Goal: Transaction & Acquisition: Purchase product/service

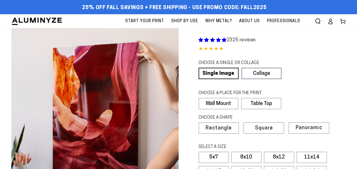
select select "**********"
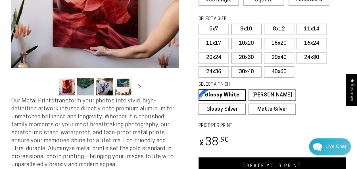
scroll to position [128, 0]
click at [249, 32] on label "8x10" at bounding box center [246, 29] width 30 height 11
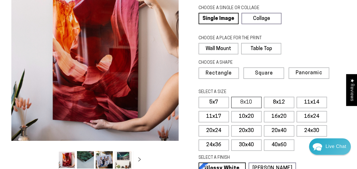
scroll to position [55, 0]
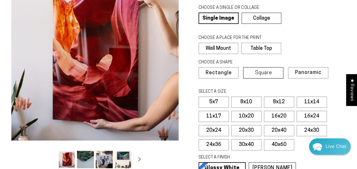
click at [268, 73] on span "Square" at bounding box center [263, 72] width 17 height 5
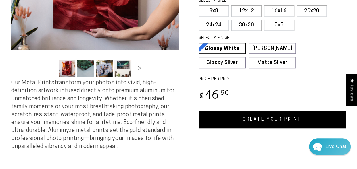
scroll to position [146, 0]
click at [246, 13] on label "12x12" at bounding box center [246, 10] width 30 height 11
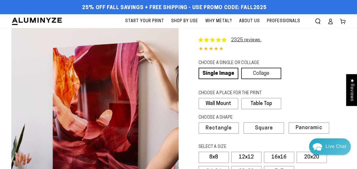
click at [265, 77] on link "Collage" at bounding box center [261, 73] width 40 height 11
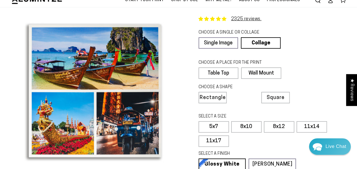
scroll to position [20, 0]
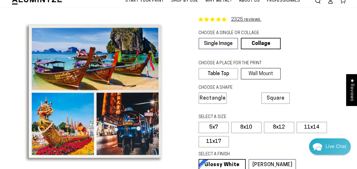
click at [267, 73] on label "Wall Mount" at bounding box center [261, 73] width 40 height 11
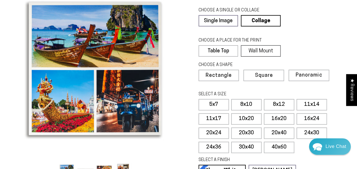
scroll to position [45, 0]
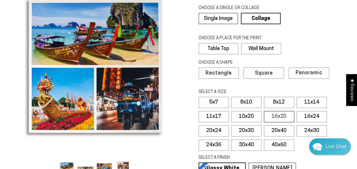
click at [283, 117] on label "16x20" at bounding box center [279, 116] width 30 height 11
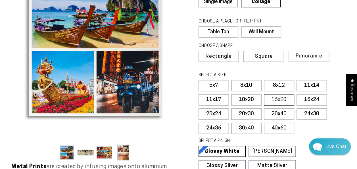
scroll to position [63, 0]
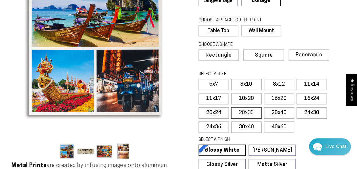
click at [251, 113] on label "20x30" at bounding box center [246, 112] width 30 height 11
